Goal: Register for event/course

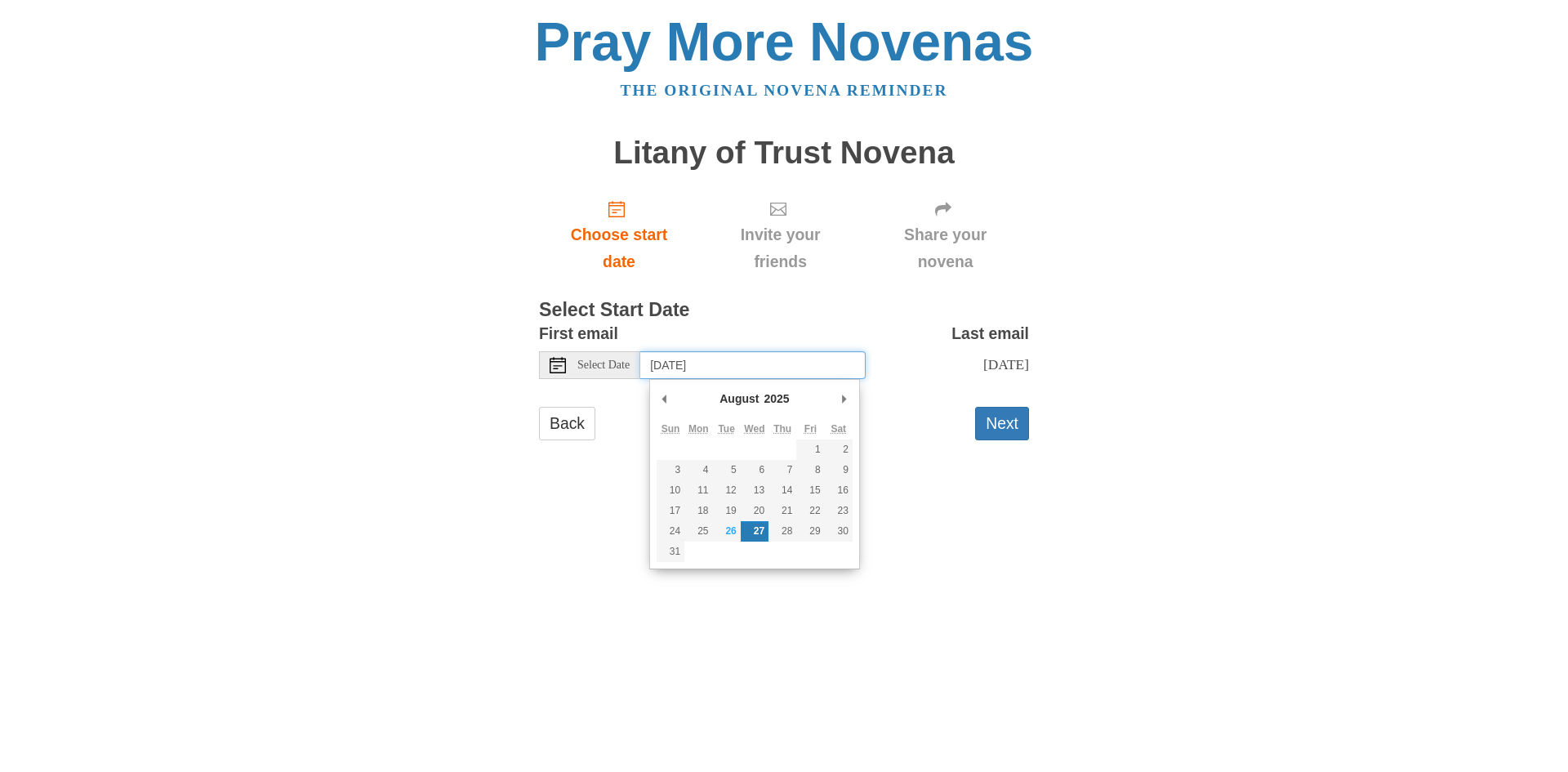
click at [754, 363] on input "Wednesday, August 27th" at bounding box center [753, 365] width 225 height 28
type input "Monday, September 1st"
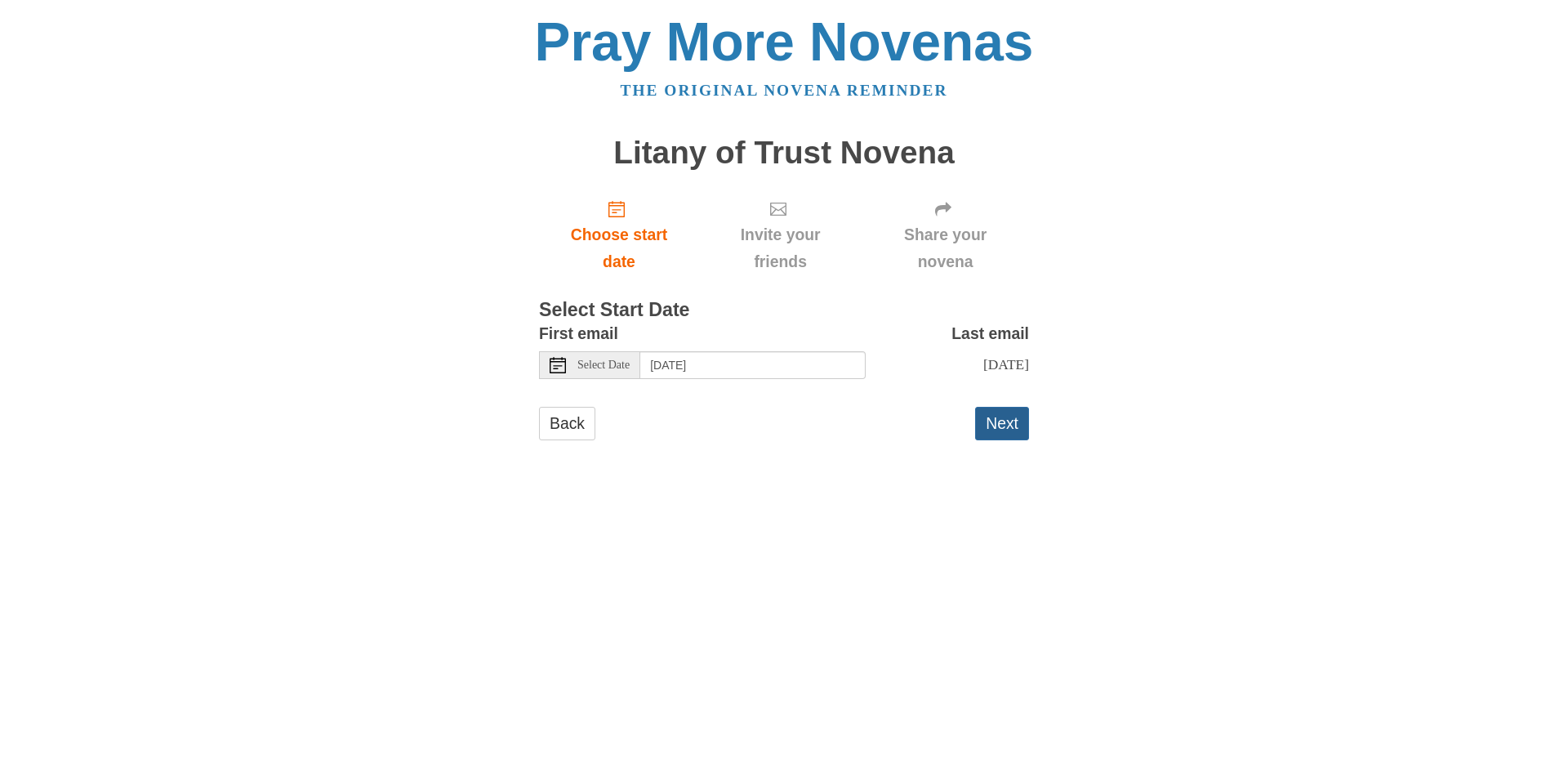
click at [1020, 435] on button "Next" at bounding box center [1002, 423] width 54 height 34
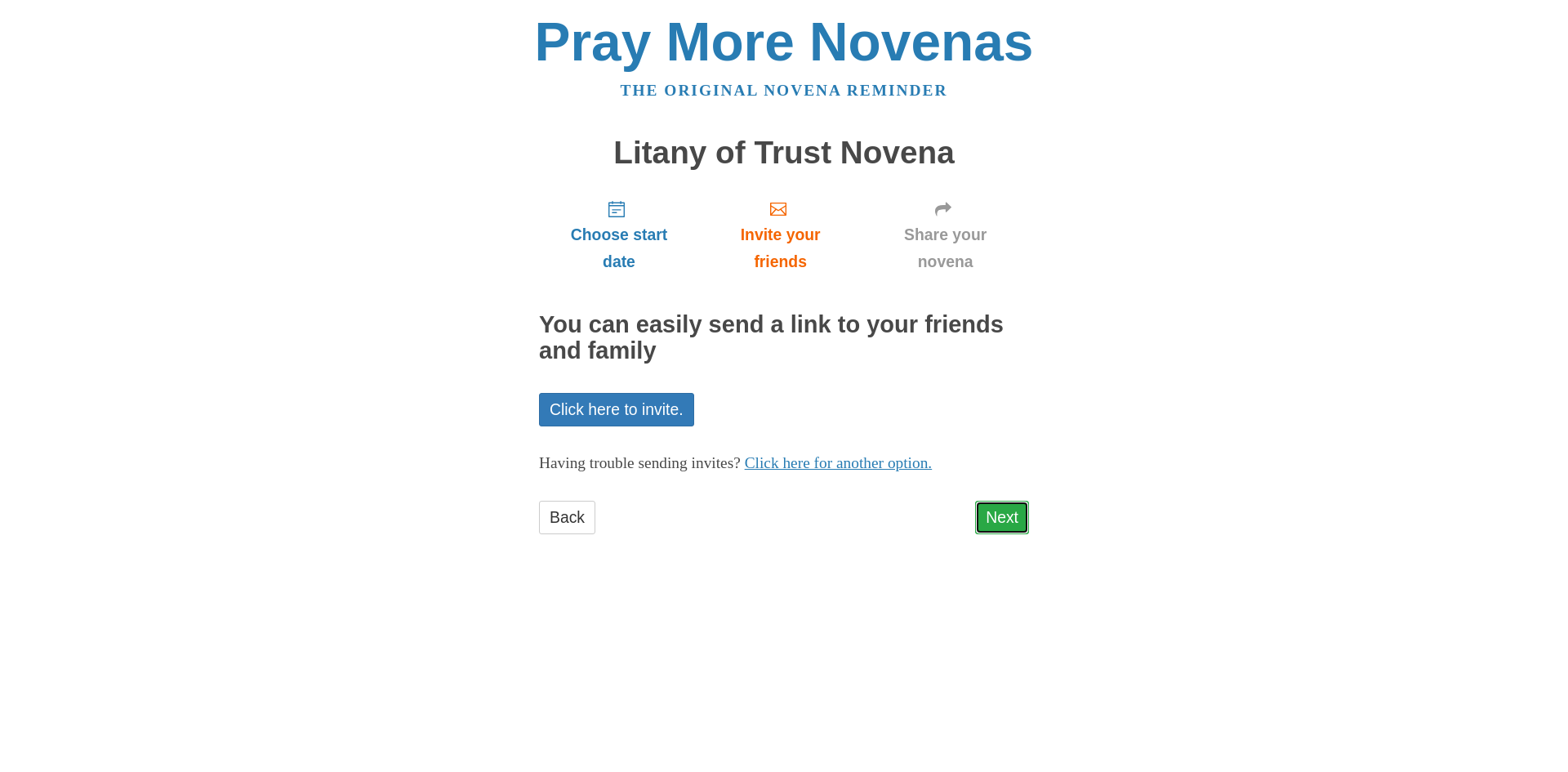
click at [1007, 509] on link "Next" at bounding box center [1002, 517] width 54 height 34
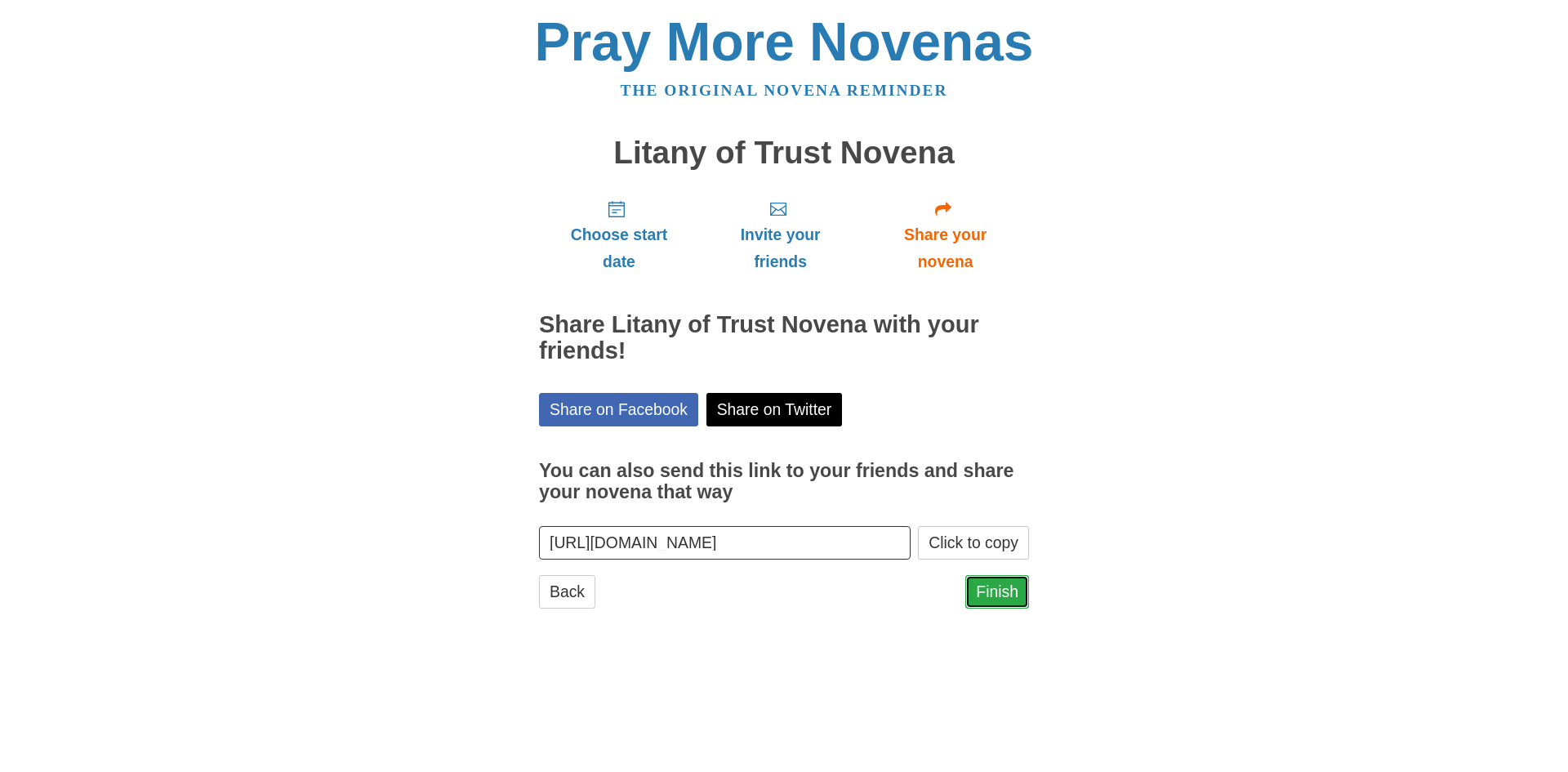
click at [1005, 586] on link "Finish" at bounding box center [997, 591] width 64 height 34
